Goal: Task Accomplishment & Management: Manage account settings

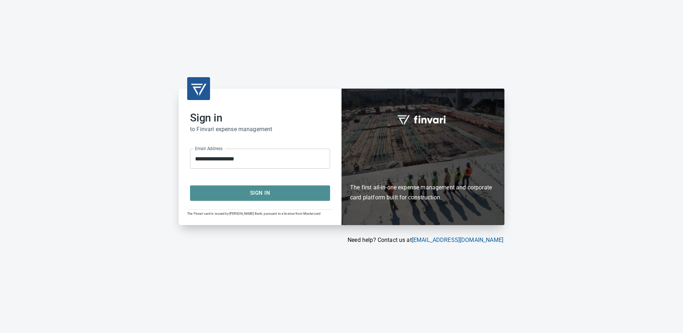
click at [242, 190] on span "Sign In" at bounding box center [260, 192] width 124 height 9
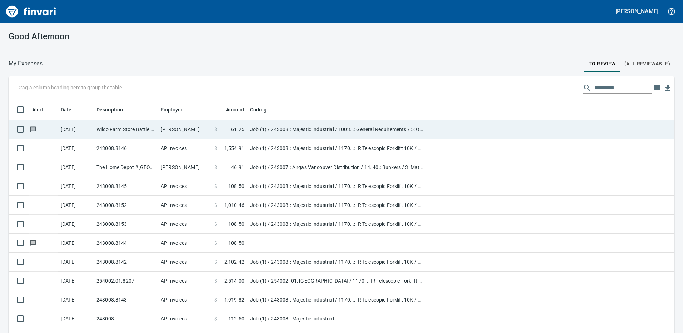
click at [241, 129] on span "61.25" at bounding box center [237, 129] width 13 height 7
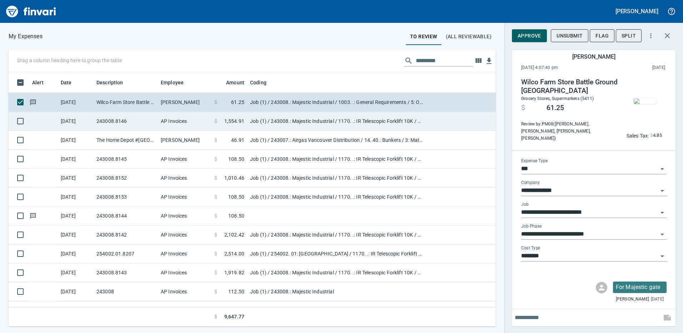
scroll to position [249, 482]
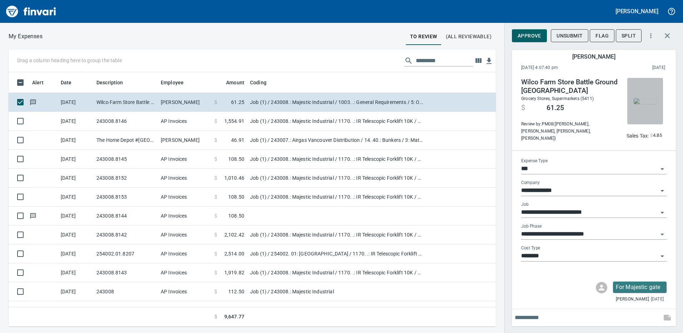
click at [644, 102] on img "button" at bounding box center [645, 101] width 23 height 6
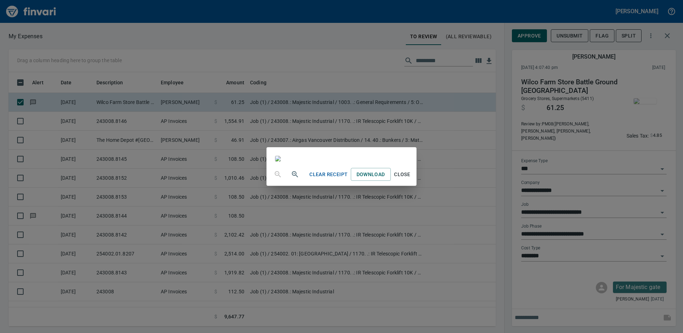
click at [416, 186] on div "Clear Receipt Download Close" at bounding box center [342, 174] width 150 height 23
click at [411, 179] on span "Close" at bounding box center [402, 174] width 17 height 9
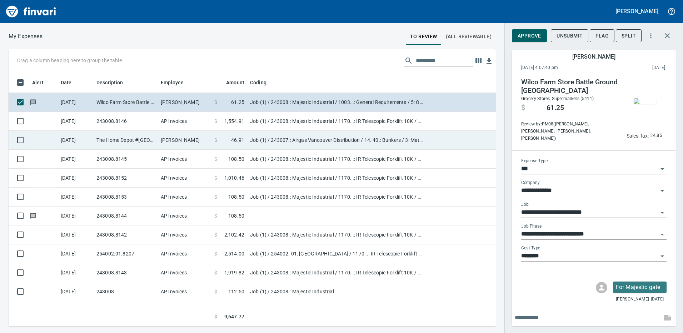
click at [276, 131] on td "Job (1) / 243007.: Airgas Vancouver Distribution / 14. 40.: Bunkers / 3: Materi…" at bounding box center [336, 140] width 179 height 19
type input "**********"
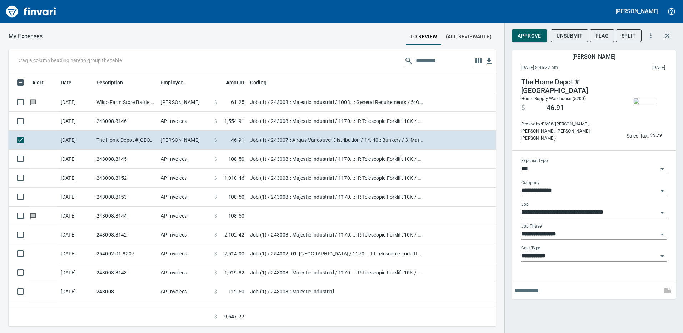
click at [648, 98] on img "button" at bounding box center [645, 101] width 23 height 6
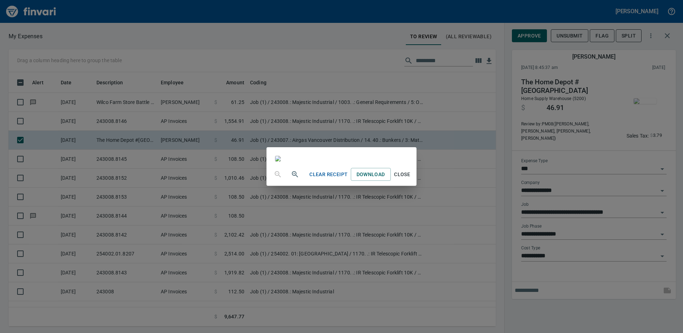
click at [583, 118] on div "Clear Receipt Download Close" at bounding box center [341, 166] width 683 height 333
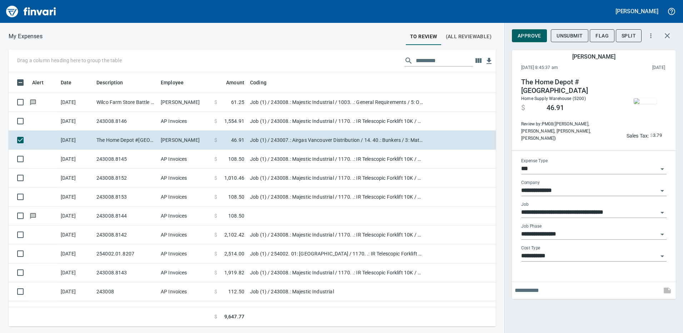
click at [641, 102] on img "button" at bounding box center [645, 101] width 23 height 6
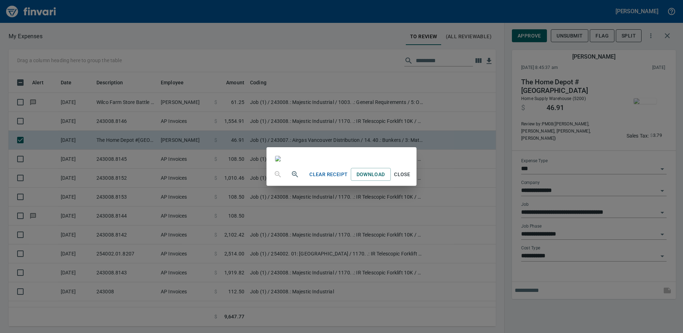
click at [411, 179] on span "Close" at bounding box center [402, 174] width 17 height 9
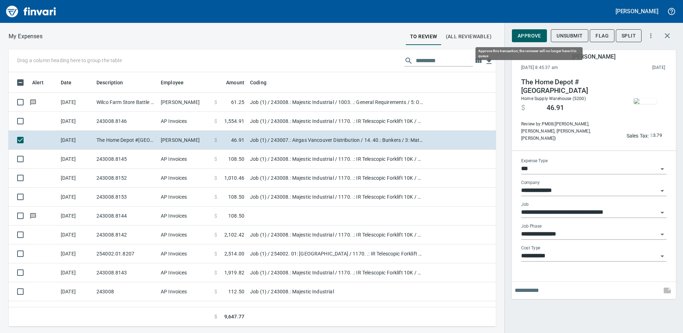
click at [536, 36] on span "Approve" at bounding box center [530, 35] width 24 height 9
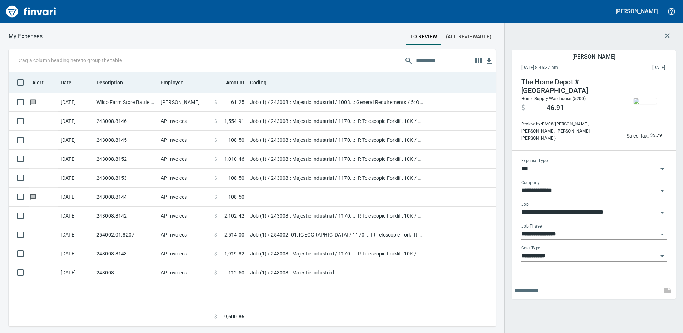
scroll to position [249, 482]
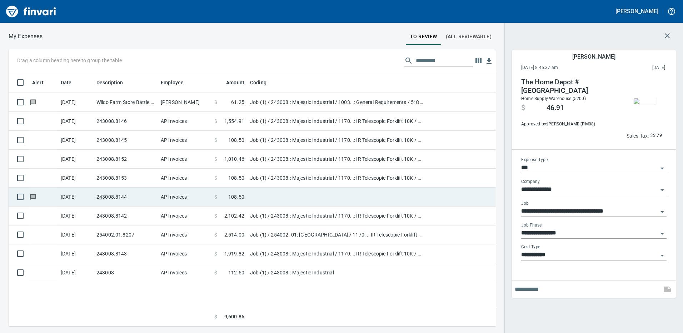
click at [276, 201] on td at bounding box center [336, 197] width 179 height 19
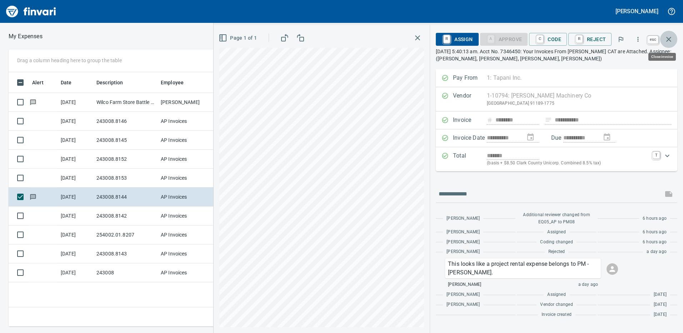
click at [668, 39] on icon "button" at bounding box center [669, 39] width 9 height 9
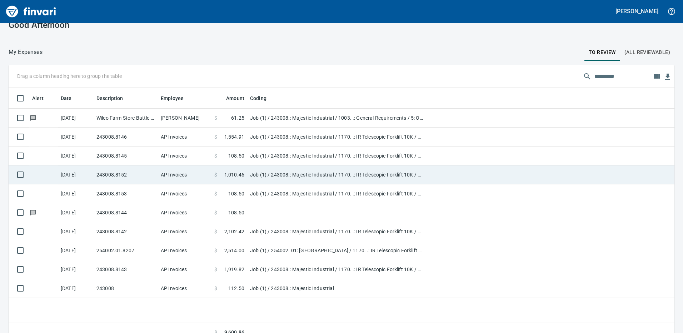
scroll to position [21, 0]
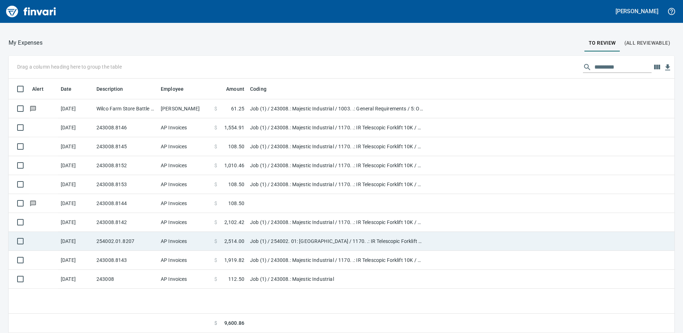
click at [300, 239] on td "Job (1) / 254002. 01: [GEOGRAPHIC_DATA] / 1170. .: IR Telescopic Forklift 10K /…" at bounding box center [336, 241] width 179 height 19
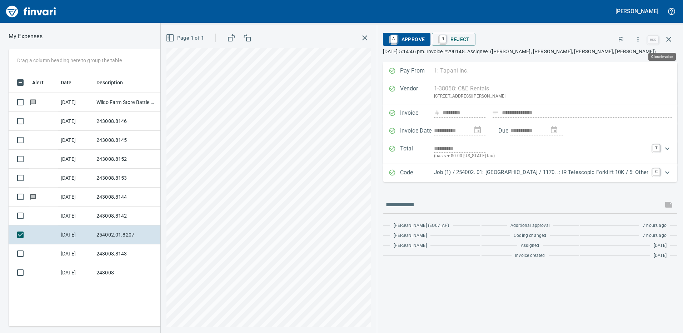
scroll to position [249, 482]
click at [114, 172] on div "Drag a column heading here to group the table Alert Date Description Employee A…" at bounding box center [341, 187] width 683 height 277
click at [667, 40] on icon "button" at bounding box center [669, 39] width 9 height 9
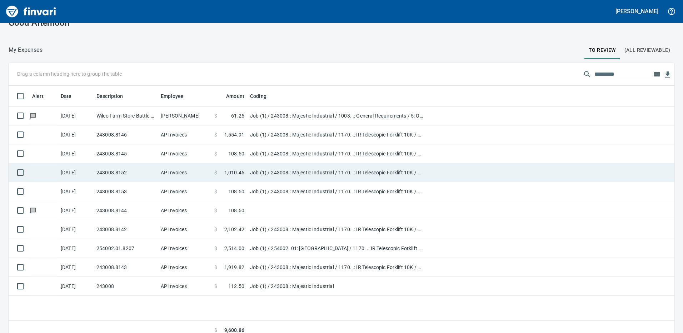
scroll to position [21, 0]
